Goal: Task Accomplishment & Management: Manage account settings

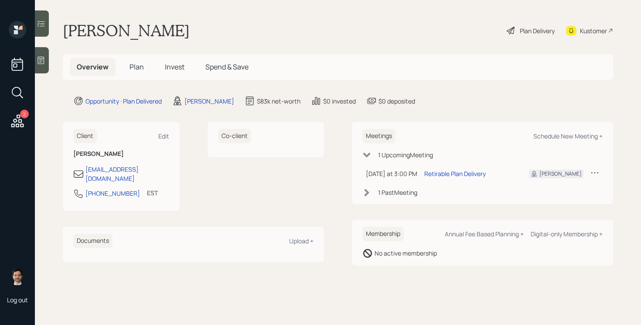
click at [140, 66] on span "Plan" at bounding box center [137, 67] width 14 height 10
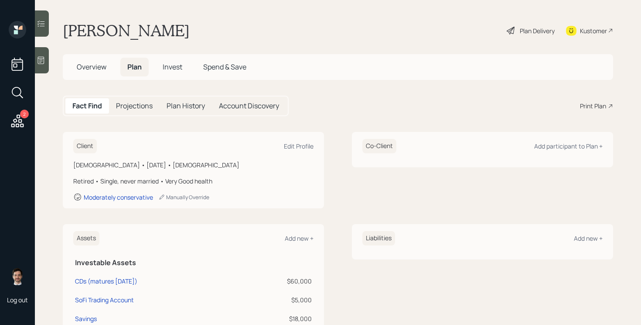
click at [532, 32] on div "Plan Delivery" at bounding box center [537, 30] width 35 height 9
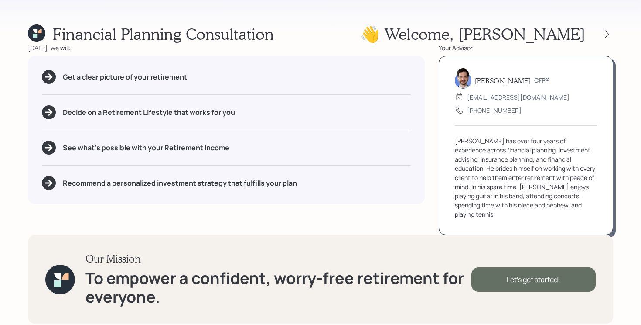
click at [539, 267] on div "Let's get started!" at bounding box center [534, 279] width 124 height 24
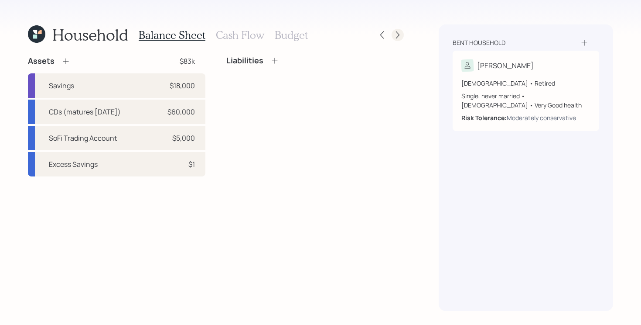
click at [401, 37] on icon at bounding box center [398, 35] width 9 height 9
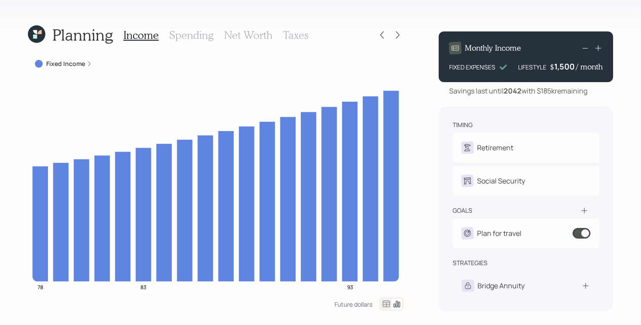
click at [401, 37] on icon at bounding box center [398, 35] width 9 height 9
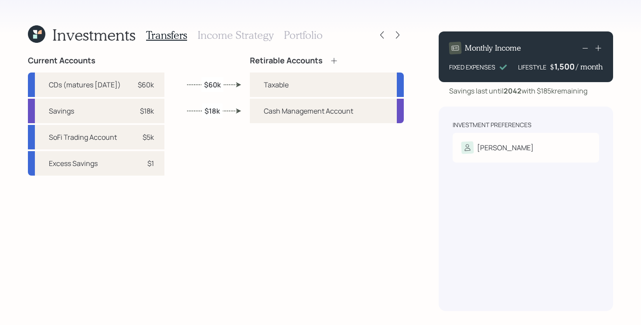
click at [401, 37] on icon at bounding box center [398, 35] width 9 height 9
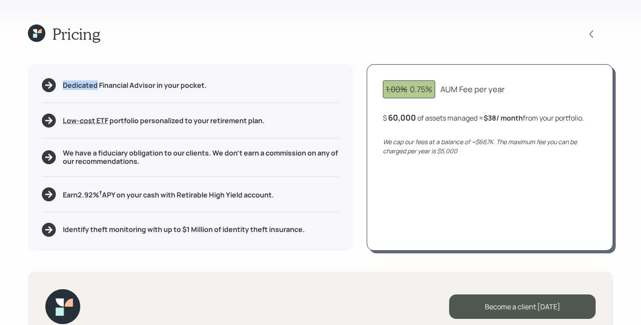
click at [401, 37] on div "Pricing" at bounding box center [321, 33] width 586 height 19
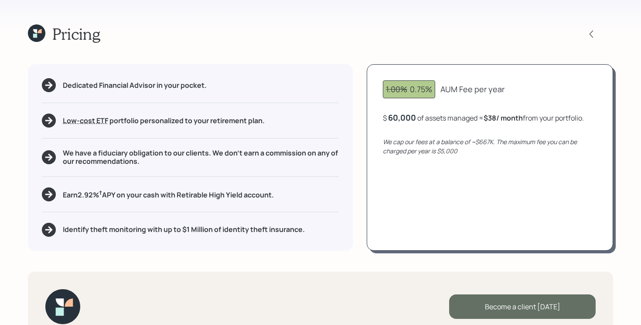
click at [542, 303] on div "Become a client today" at bounding box center [522, 306] width 147 height 24
click at [546, 313] on div "Become a client today" at bounding box center [522, 306] width 147 height 24
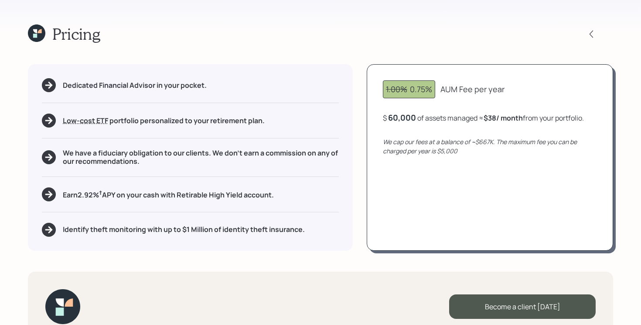
scroll to position [21, 0]
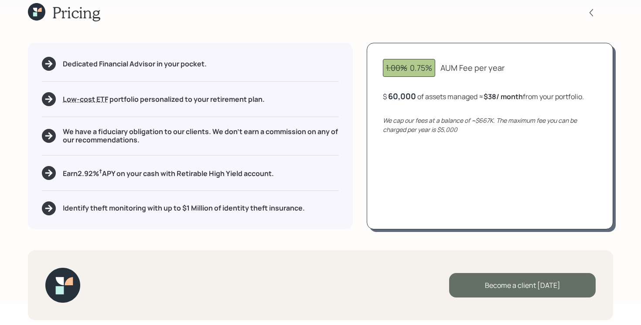
click at [520, 283] on div "Become a client today" at bounding box center [522, 285] width 147 height 24
click at [524, 282] on div "Become a client today" at bounding box center [522, 285] width 147 height 24
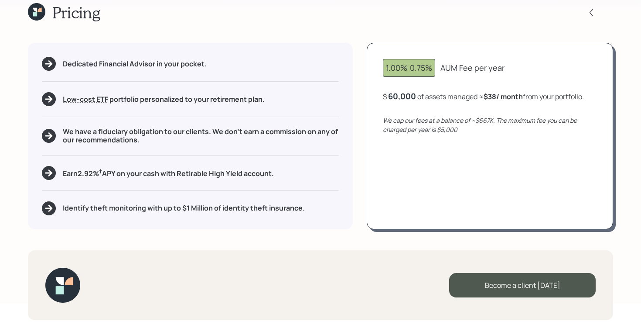
click at [362, 197] on div "Dedicated Financial Advisor in your pocket. Low-cost ETF Retirable uses diversi…" at bounding box center [321, 136] width 586 height 186
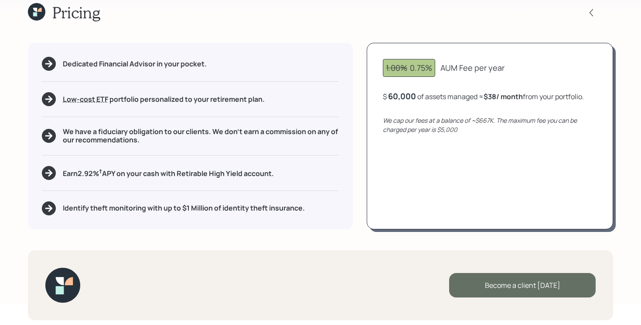
click at [496, 292] on div "Become a client today" at bounding box center [522, 285] width 147 height 24
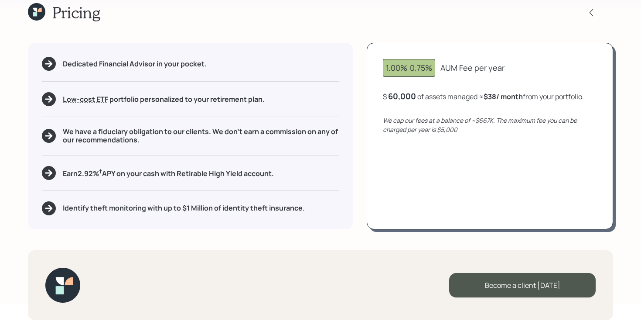
click at [39, 6] on icon at bounding box center [36, 11] width 17 height 17
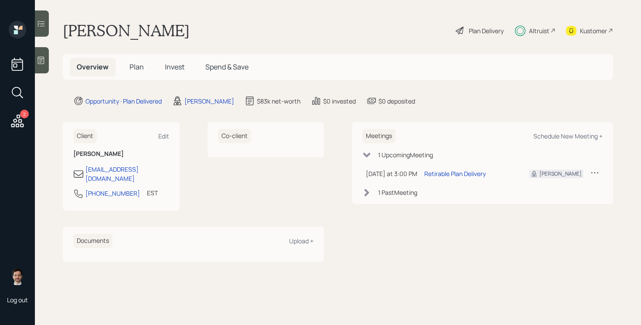
click at [492, 28] on div "Plan Delivery" at bounding box center [486, 30] width 35 height 9
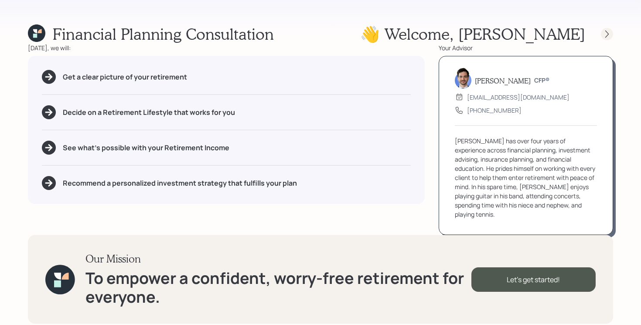
click at [606, 34] on icon at bounding box center [607, 34] width 9 height 9
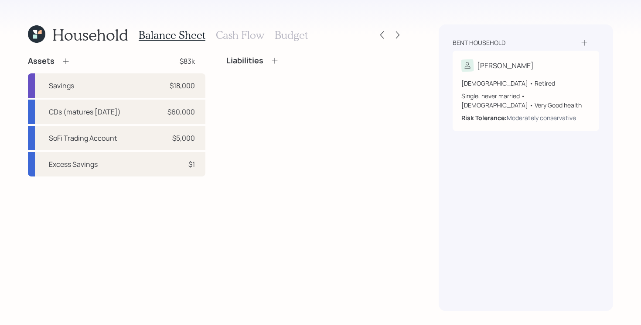
click at [606, 34] on div "Bent household Thomas 78 years old • Retired Single, never married • Male • Ver…" at bounding box center [526, 167] width 175 height 286
click at [398, 32] on icon at bounding box center [398, 35] width 9 height 9
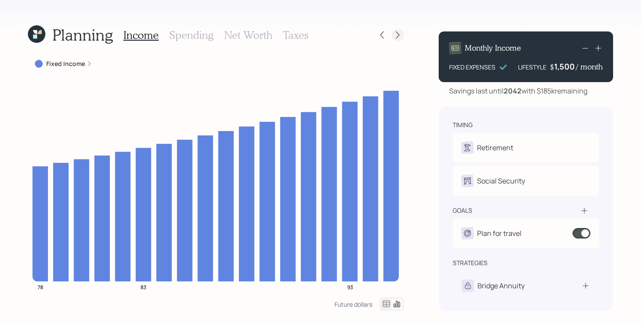
click at [399, 33] on icon at bounding box center [398, 35] width 9 height 9
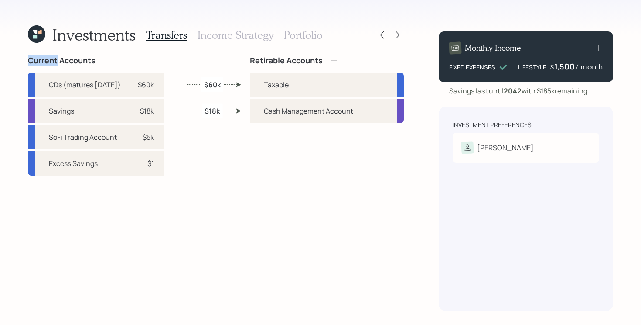
click at [399, 33] on icon at bounding box center [398, 35] width 9 height 9
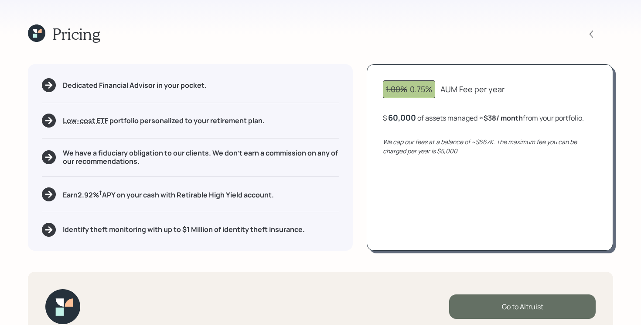
click at [549, 299] on div "Go to Altruist" at bounding box center [522, 306] width 147 height 24
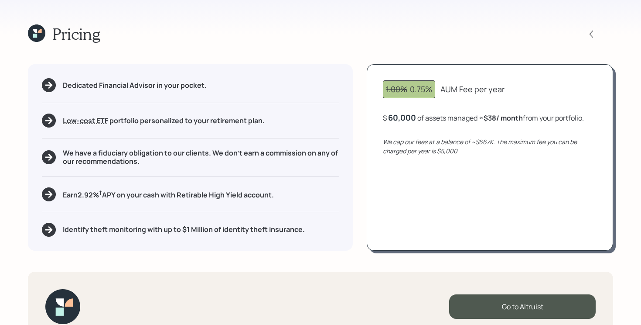
click at [33, 30] on icon at bounding box center [36, 32] width 17 height 17
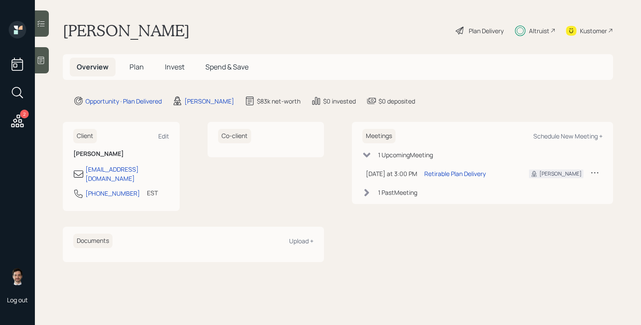
click at [138, 67] on span "Plan" at bounding box center [137, 67] width 14 height 10
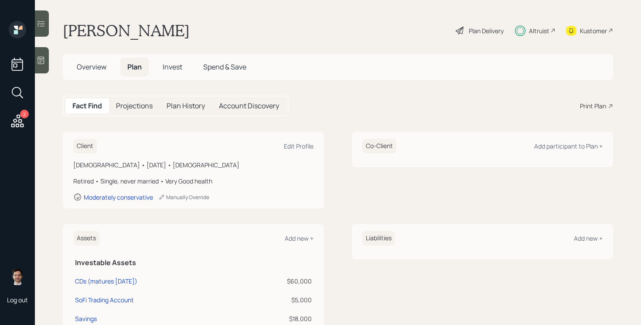
click at [177, 63] on span "Invest" at bounding box center [173, 67] width 20 height 10
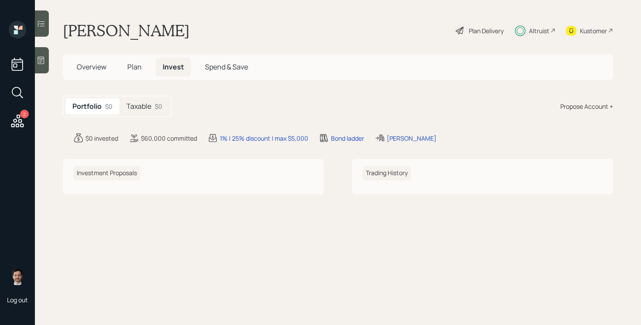
click at [147, 107] on h5 "Taxable" at bounding box center [139, 106] width 25 height 8
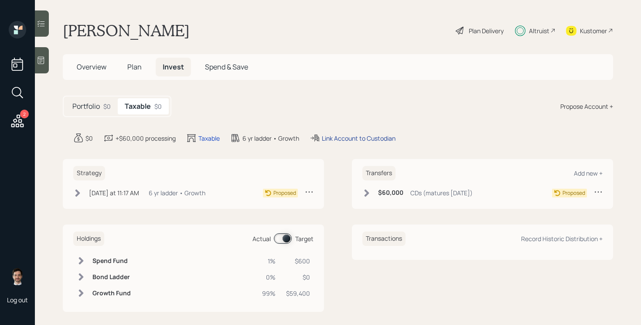
click at [371, 136] on div "Link Account to Custodian" at bounding box center [359, 138] width 74 height 9
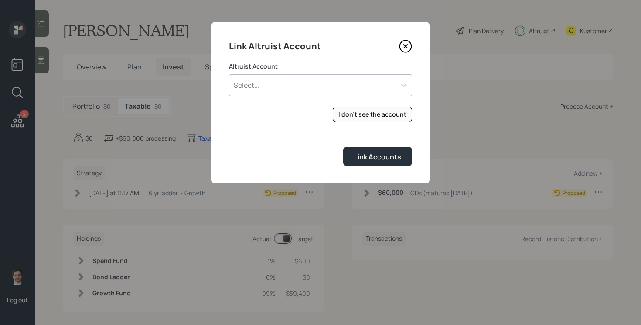
click at [276, 93] on div "Select..." at bounding box center [320, 85] width 183 height 22
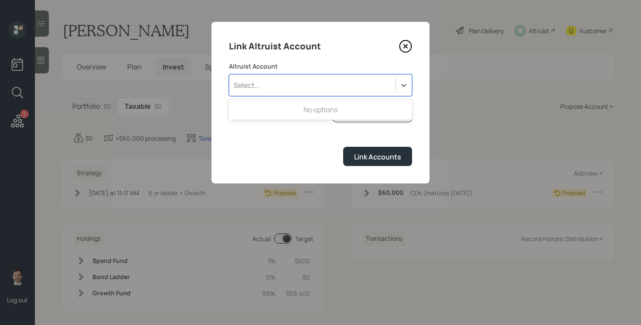
click at [330, 146] on form "Altruist Account Use Up and Down to choose options, press Enter to select the c…" at bounding box center [320, 114] width 183 height 104
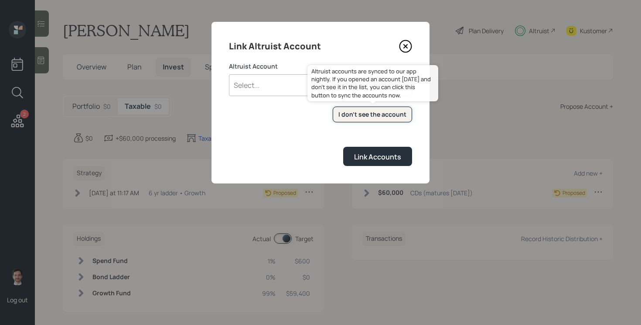
click at [359, 117] on div "I don't see the account" at bounding box center [373, 114] width 68 height 9
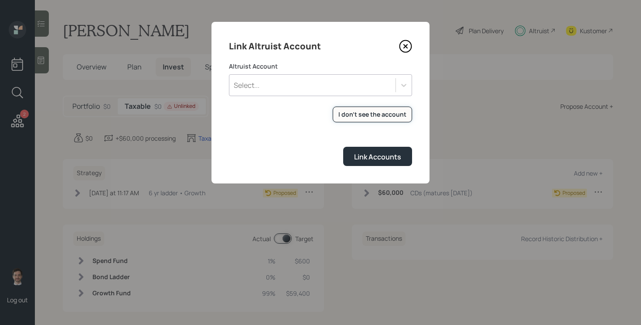
drag, startPoint x: 378, startPoint y: 109, endPoint x: 266, endPoint y: 91, distance: 113.2
click at [266, 91] on form "Altruist Account Select... I don't see the account Altruist accounts are synced…" at bounding box center [320, 114] width 183 height 104
click at [275, 87] on div "Select..." at bounding box center [313, 85] width 166 height 15
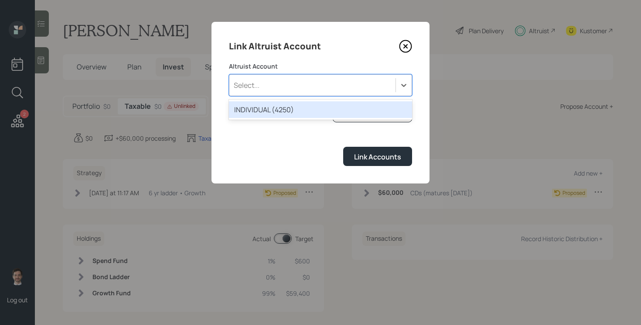
click at [274, 107] on div "INDIVIDUAL (4250)" at bounding box center [320, 109] width 183 height 17
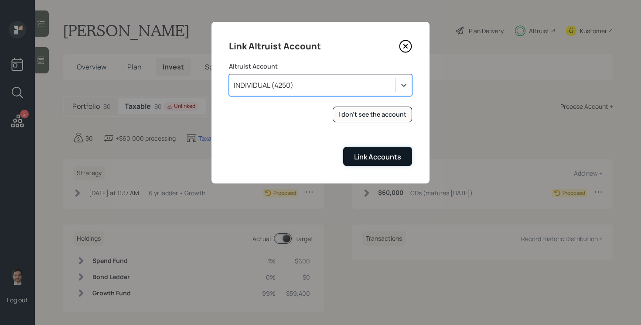
click at [371, 155] on div "Link Accounts" at bounding box center [377, 157] width 47 height 10
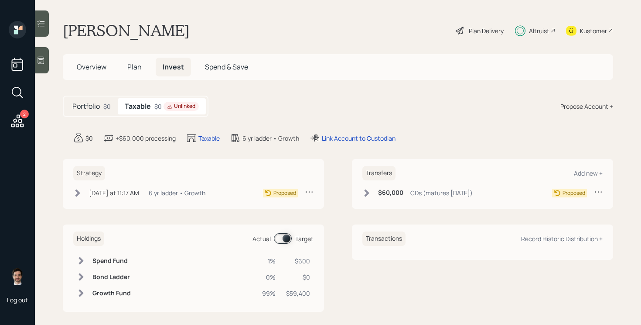
click at [367, 189] on icon at bounding box center [367, 193] width 9 height 9
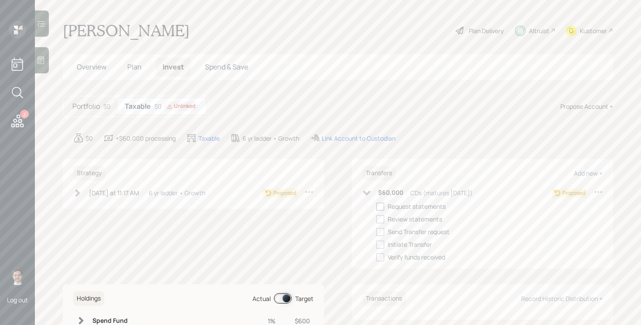
click at [381, 206] on div at bounding box center [381, 206] width 8 height 8
click at [377, 206] on input "checkbox" at bounding box center [376, 206] width 0 height 0
checkbox input "true"
click at [365, 190] on icon at bounding box center [367, 193] width 9 height 9
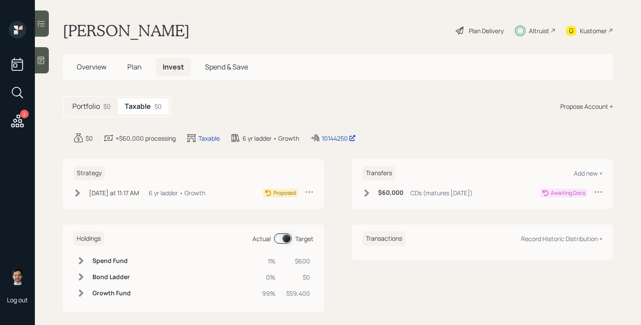
click at [86, 107] on h5 "Portfolio" at bounding box center [85, 106] width 27 height 8
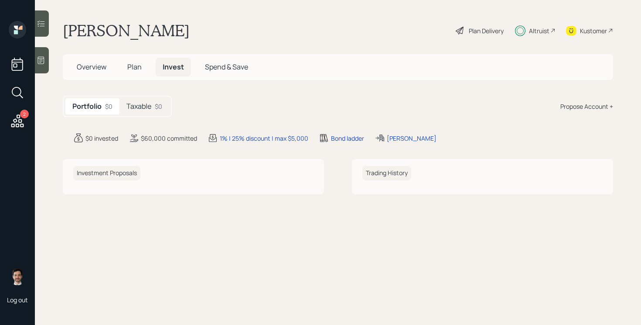
click at [95, 69] on span "Overview" at bounding box center [92, 67] width 30 height 10
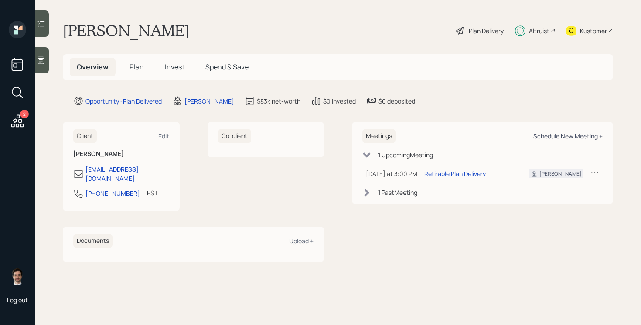
click at [569, 138] on div "Schedule New Meeting +" at bounding box center [568, 136] width 69 height 8
select select "ef6b64e1-8f62-4a74-b865-a7df4b35b836"
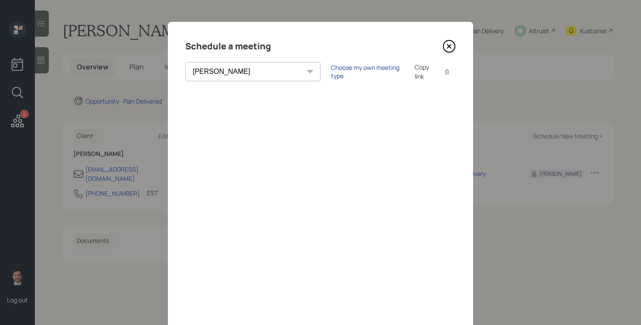
click at [331, 69] on div "Choose my own meeting type" at bounding box center [367, 71] width 73 height 17
click at [447, 49] on icon at bounding box center [449, 46] width 13 height 13
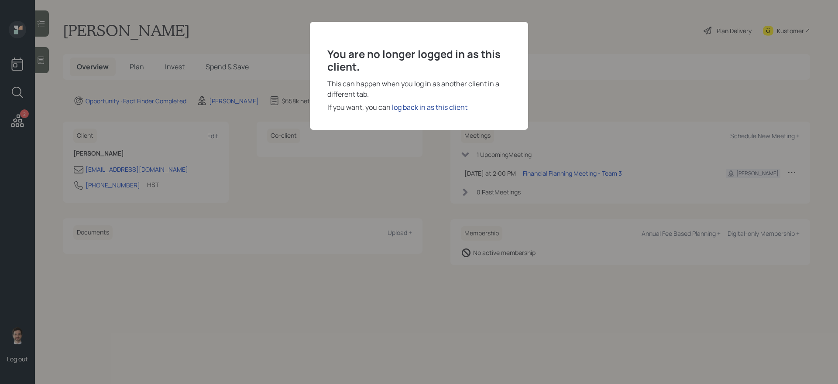
click at [449, 109] on div "log back in as this client" at bounding box center [429, 107] width 75 height 10
